Goal: Information Seeking & Learning: Learn about a topic

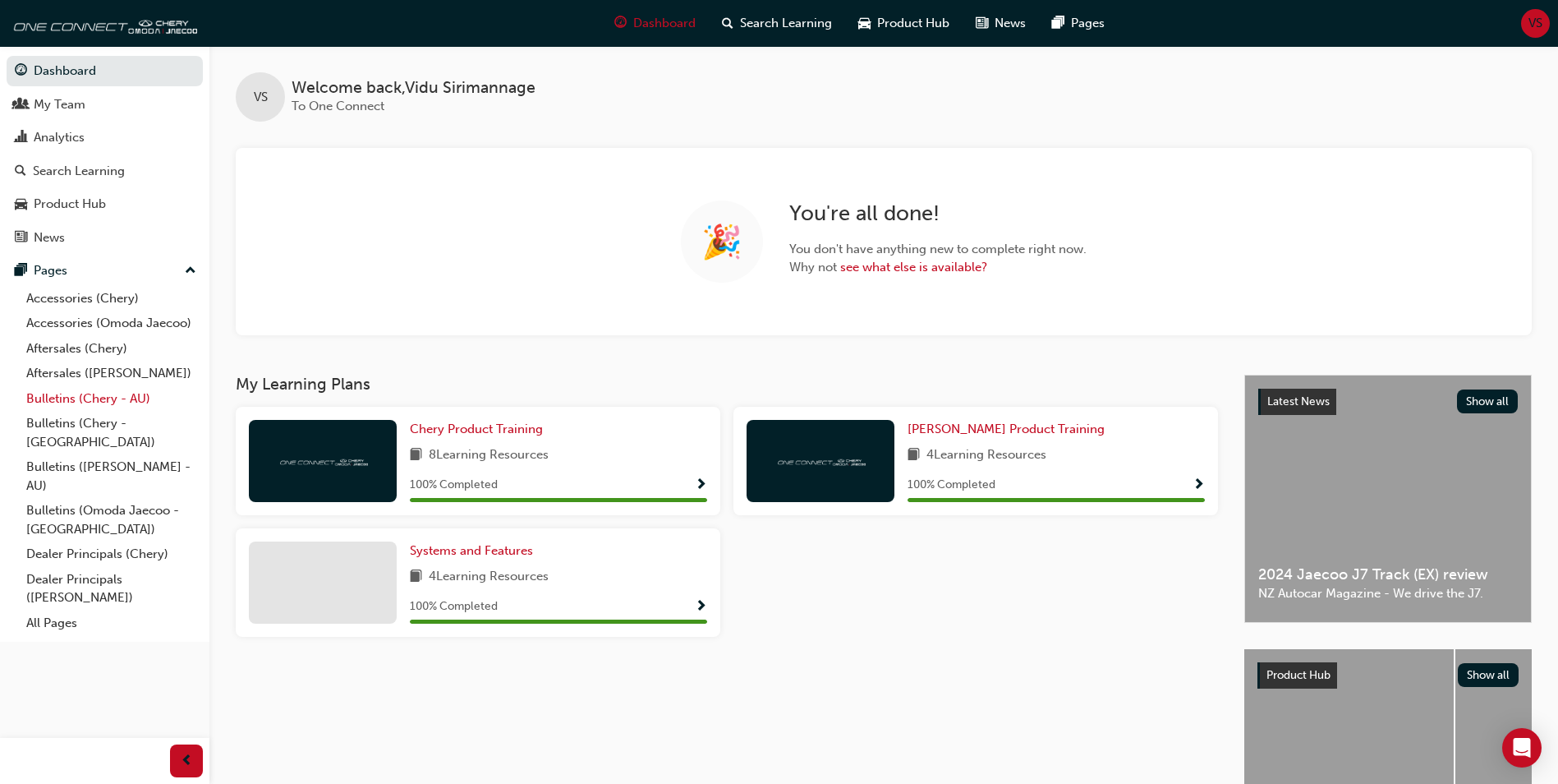
click at [57, 400] on link "Bulletins (Chery - AU)" at bounding box center [110, 399] width 183 height 26
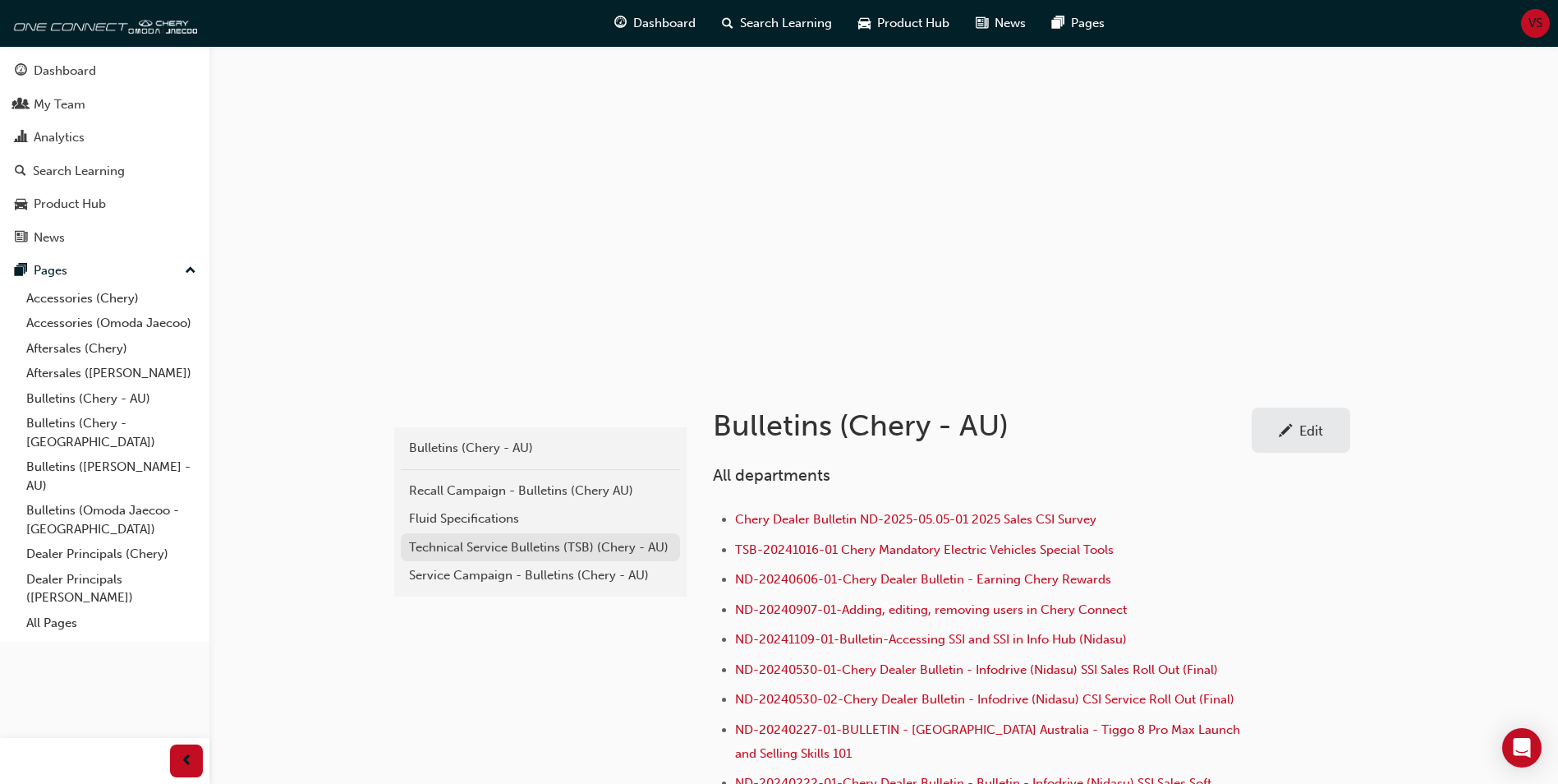
click at [484, 546] on div "Technical Service Bulletins (TSB) (Chery - AU)" at bounding box center [541, 548] width 263 height 19
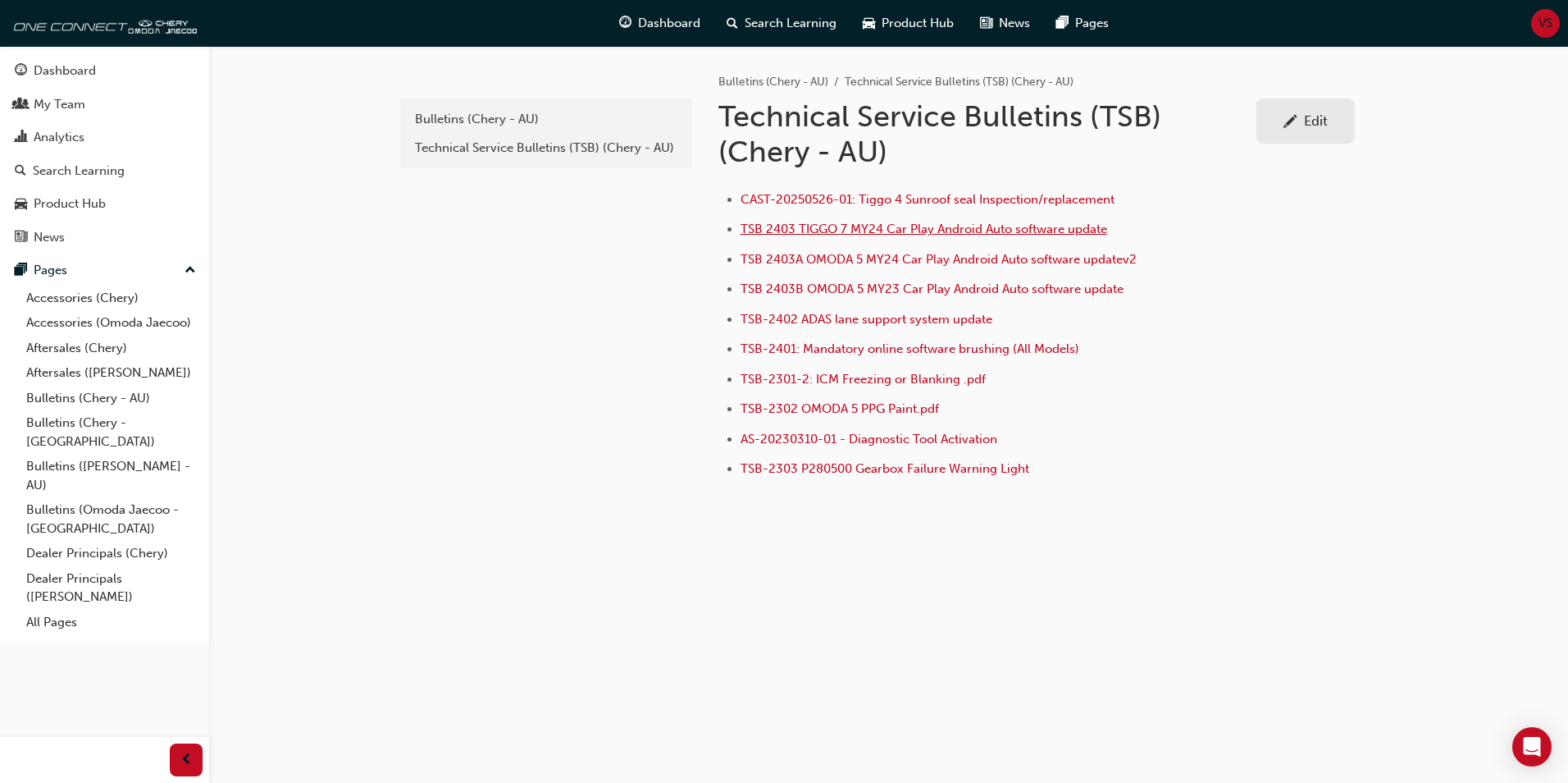
click at [904, 225] on span "TSB 2403 TIGGO 7 MY24 Car Play Android Auto software update" at bounding box center [923, 229] width 367 height 15
